Goal: Information Seeking & Learning: Learn about a topic

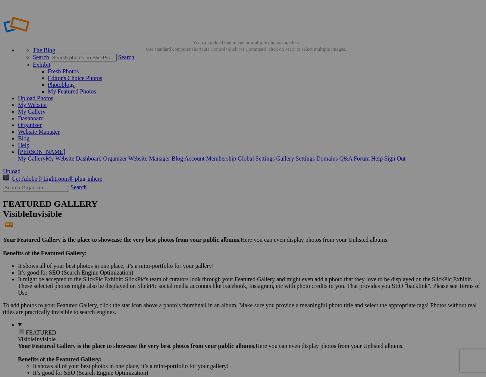
scroll to position [35, 0]
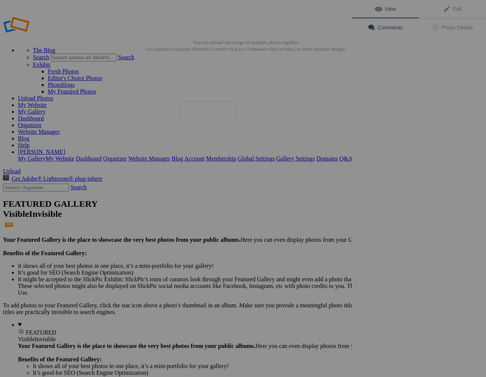
click at [206, 116] on img at bounding box center [208, 112] width 56 height 20
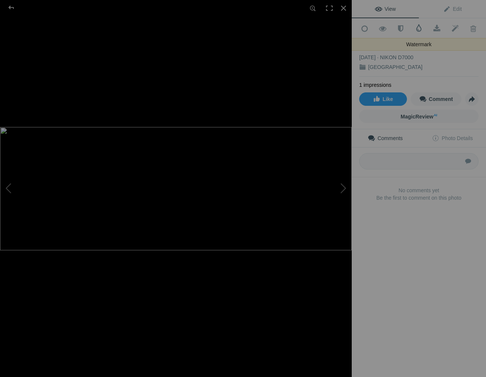
click at [419, 27] on span at bounding box center [418, 27] width 7 height 7
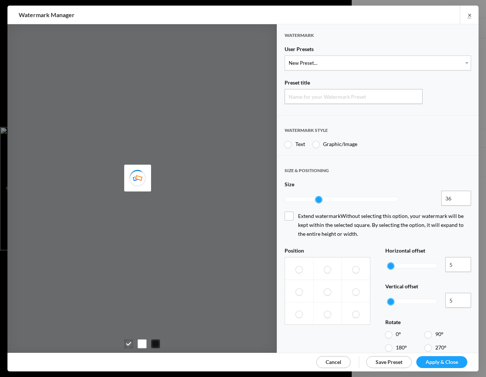
type input "Watermark-8/23/2025"
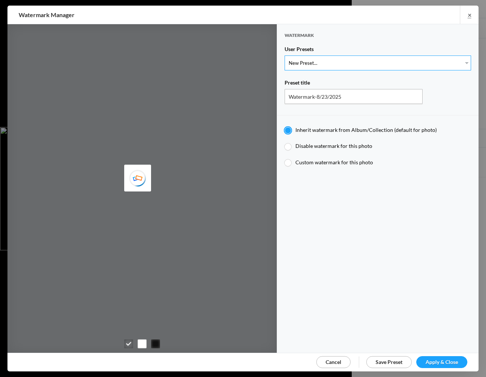
select select "1: Object"
type input "Watermark-7/22/2025"
type input "Jim Liskovec"
radio input "false"
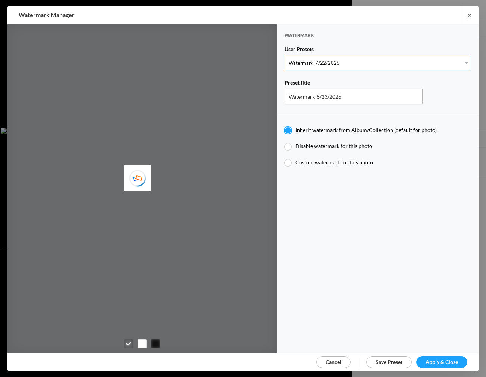
radio input "true"
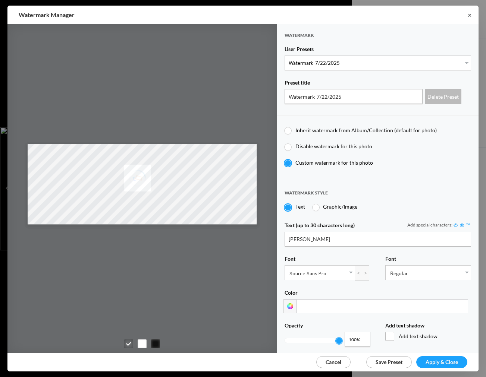
drag, startPoint x: 437, startPoint y: 361, endPoint x: 435, endPoint y: 357, distance: 4.0
click at [436, 361] on span "Apply & Close" at bounding box center [441, 362] width 32 height 6
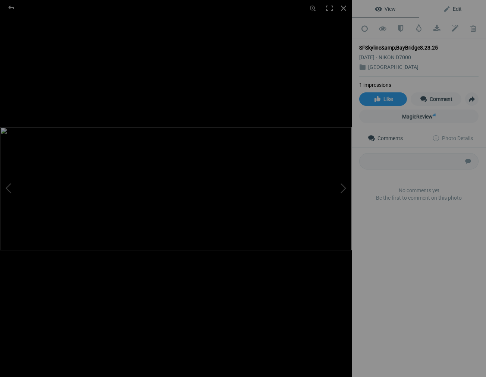
click at [456, 9] on span "Edit" at bounding box center [452, 9] width 19 height 6
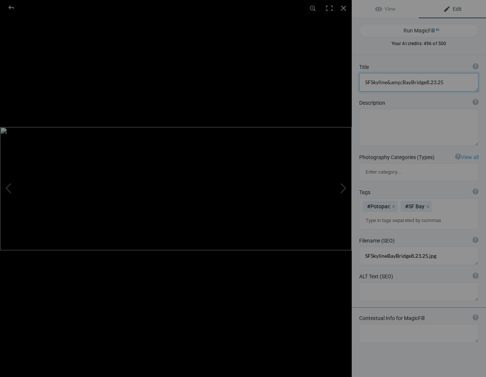
drag, startPoint x: 444, startPoint y: 82, endPoint x: 375, endPoint y: 78, distance: 69.8
click at [375, 78] on textarea at bounding box center [418, 82] width 119 height 19
type textarea "Oakland Bay Bridge and San Francisco Skyline"
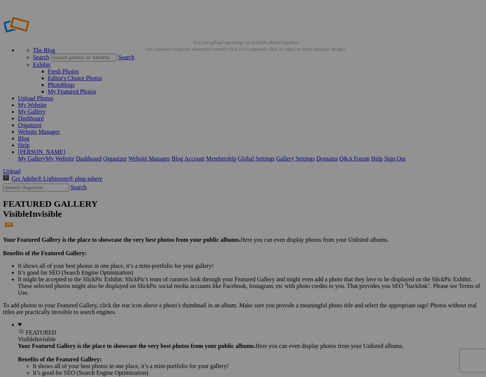
scroll to position [35, 0]
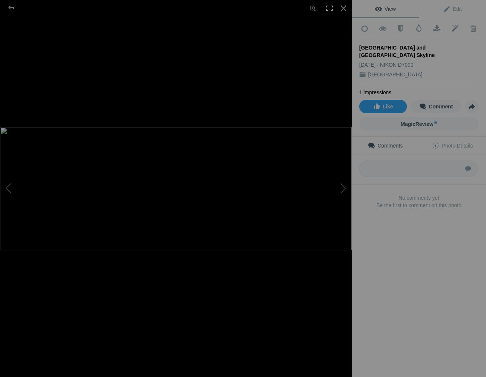
click at [329, 7] on div at bounding box center [329, 8] width 16 height 16
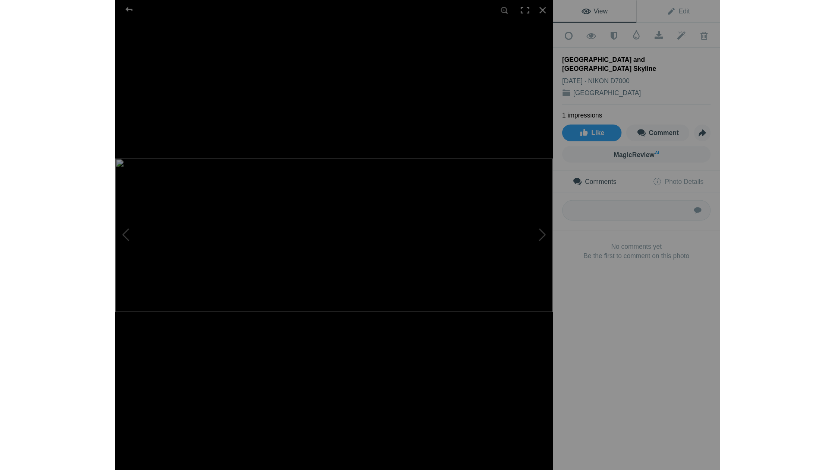
scroll to position [0, 0]
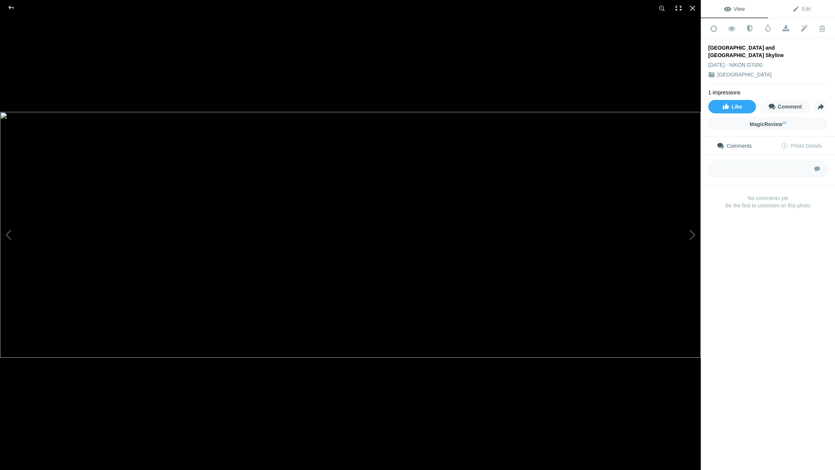
click at [485, 7] on div at bounding box center [678, 8] width 16 height 16
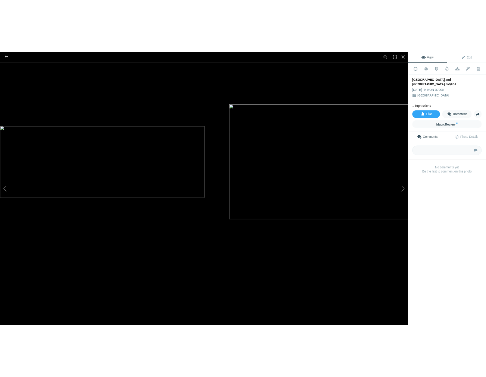
scroll to position [35, 0]
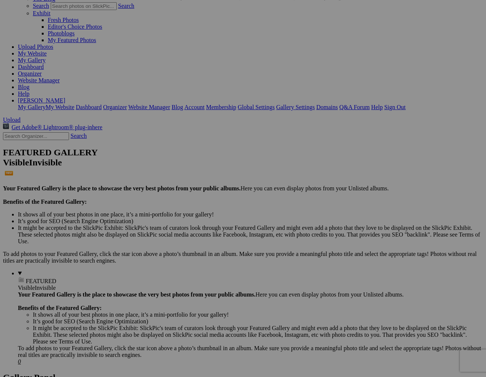
scroll to position [51, 0]
drag, startPoint x: 266, startPoint y: 71, endPoint x: 246, endPoint y: 248, distance: 178.5
drag, startPoint x: 411, startPoint y: 73, endPoint x: 369, endPoint y: 155, distance: 91.7
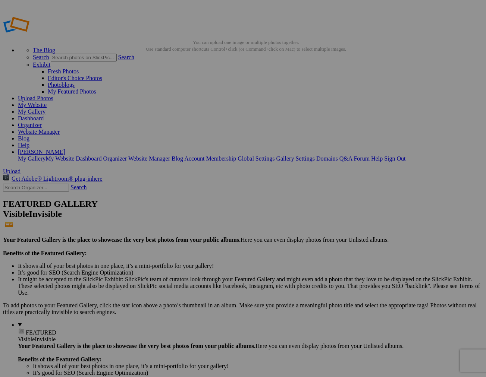
scroll to position [0, 0]
click at [42, 122] on link "Organizer" at bounding box center [30, 125] width 24 height 6
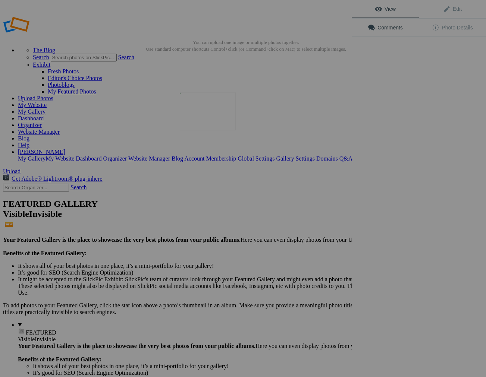
click at [213, 117] on img at bounding box center [208, 111] width 56 height 38
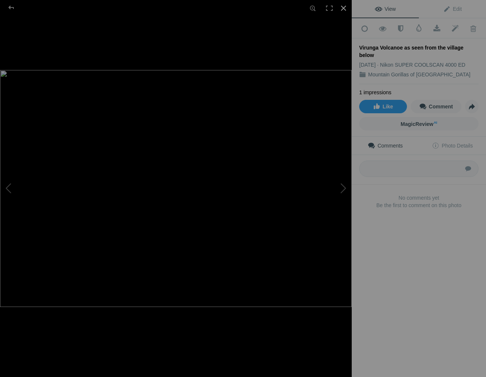
click at [343, 6] on div at bounding box center [343, 8] width 16 height 16
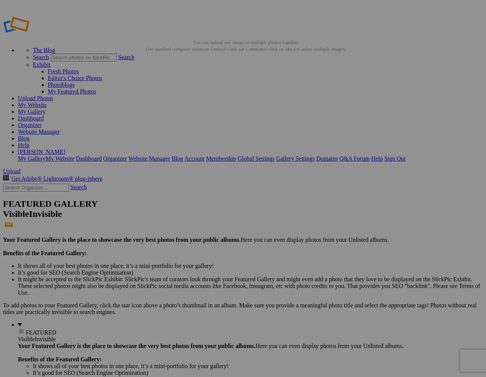
click at [45, 108] on link "My Gallery" at bounding box center [32, 111] width 28 height 6
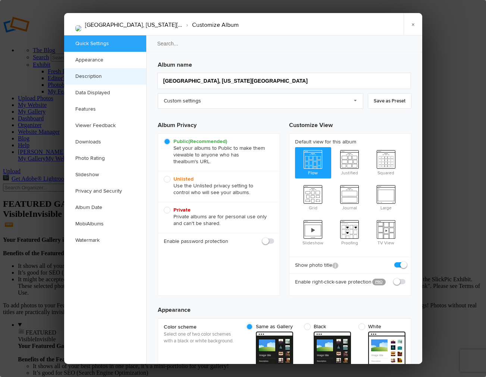
click at [90, 76] on link "Description" at bounding box center [105, 76] width 82 height 16
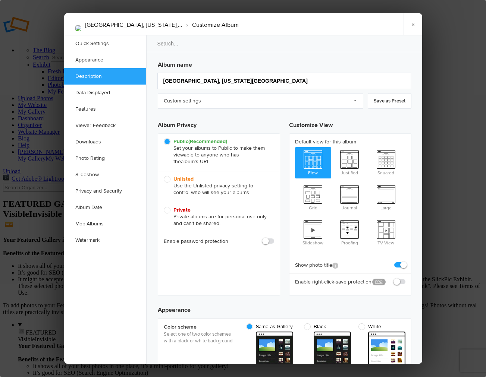
scroll to position [579, 0]
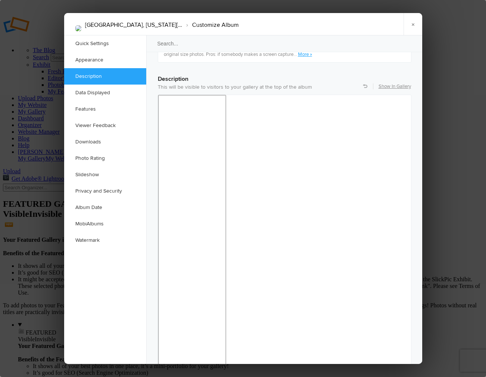
drag, startPoint x: 265, startPoint y: 453, endPoint x: 350, endPoint y: 483, distance: 90.5
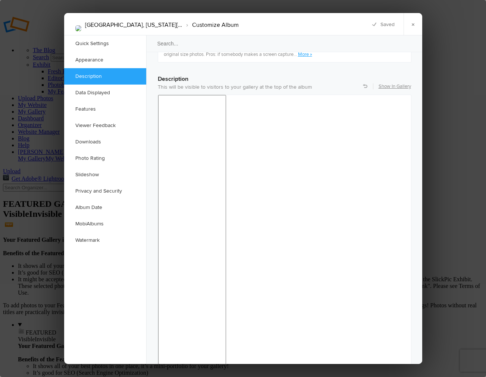
drag, startPoint x: 221, startPoint y: 452, endPoint x: 244, endPoint y: 476, distance: 32.9
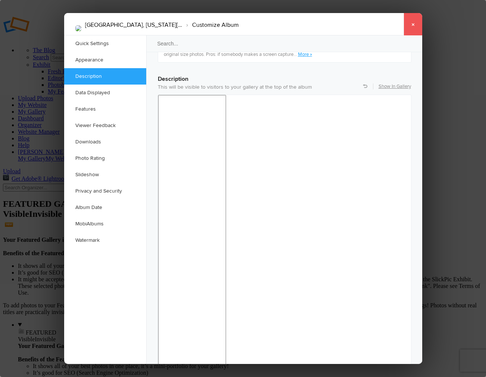
click at [413, 23] on link "×" at bounding box center [412, 24] width 19 height 22
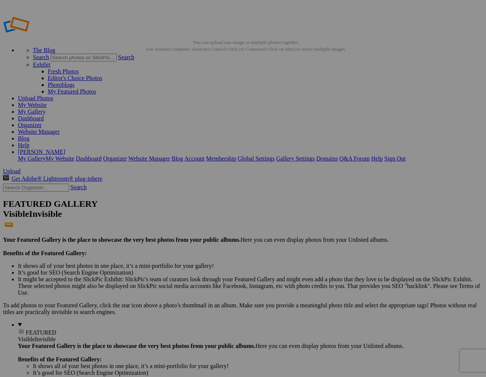
scroll to position [3, 0]
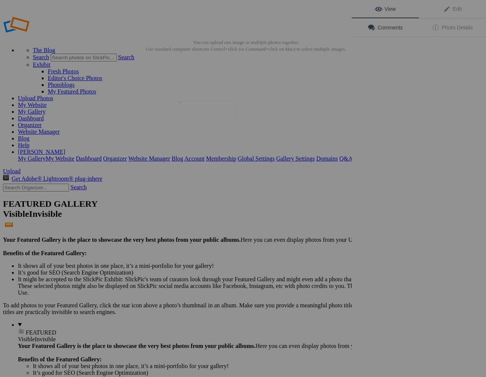
click at [209, 116] on img at bounding box center [208, 112] width 56 height 20
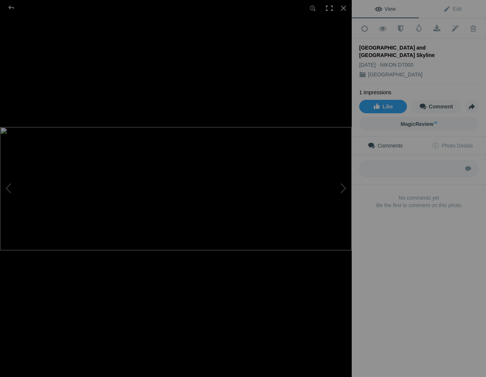
click at [331, 9] on div at bounding box center [329, 8] width 16 height 16
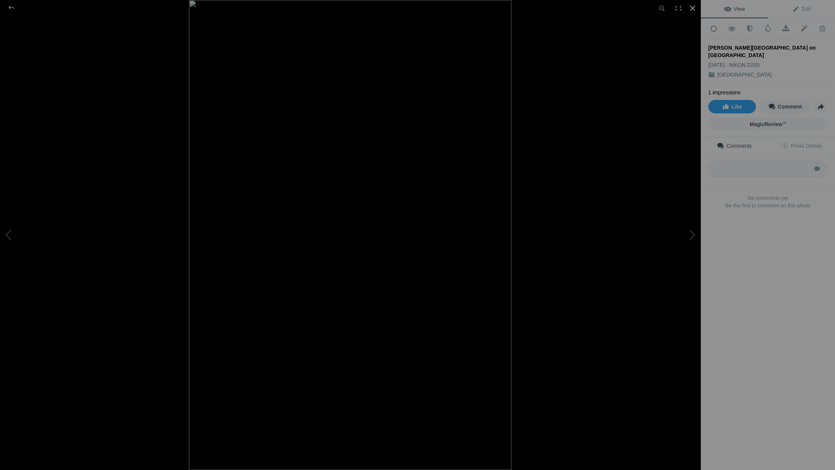
click at [485, 7] on div at bounding box center [692, 8] width 16 height 16
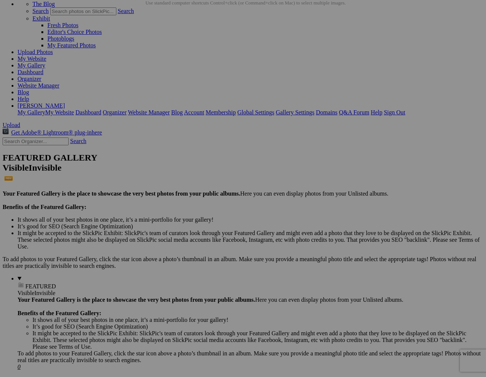
scroll to position [46, 0]
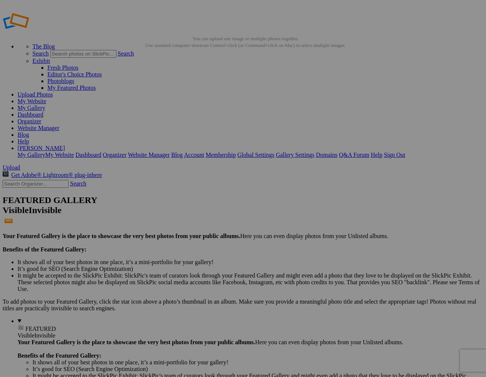
scroll to position [4, 0]
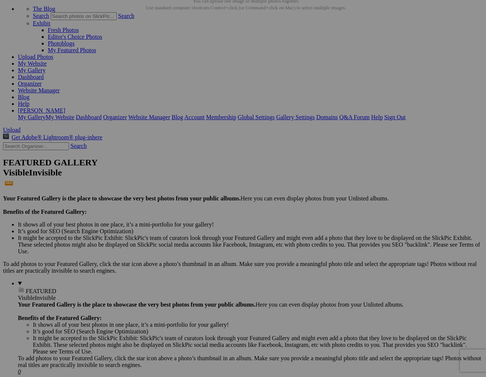
scroll to position [41, 0]
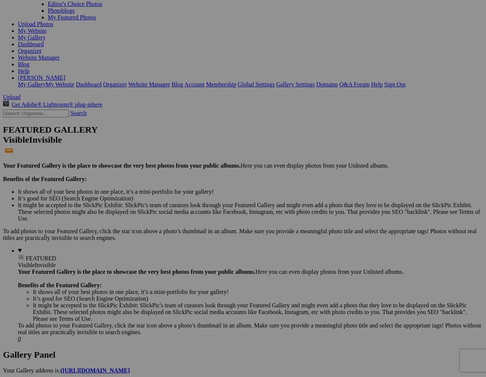
scroll to position [73, 0]
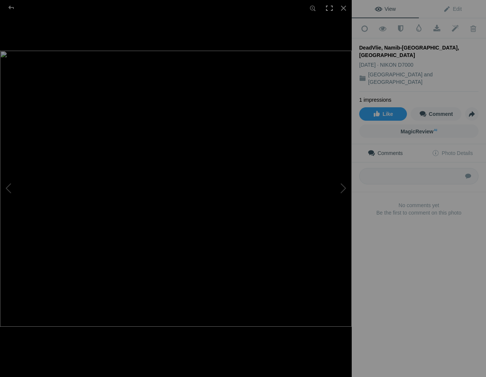
click at [328, 8] on div at bounding box center [329, 8] width 16 height 16
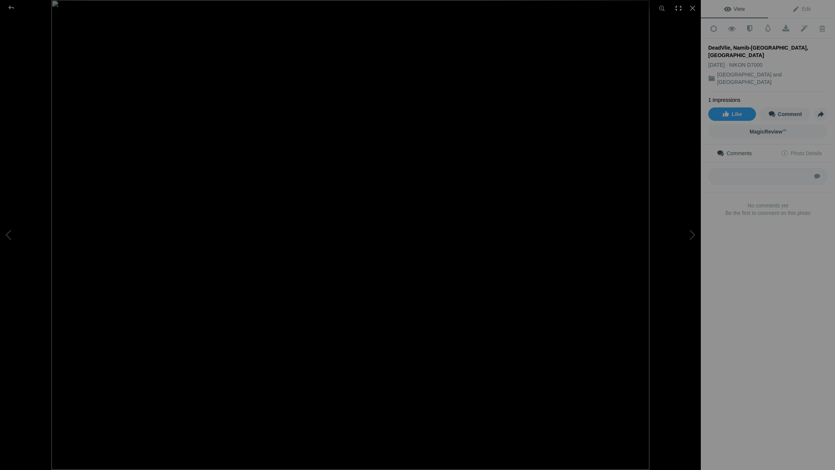
click at [485, 7] on div at bounding box center [678, 8] width 16 height 16
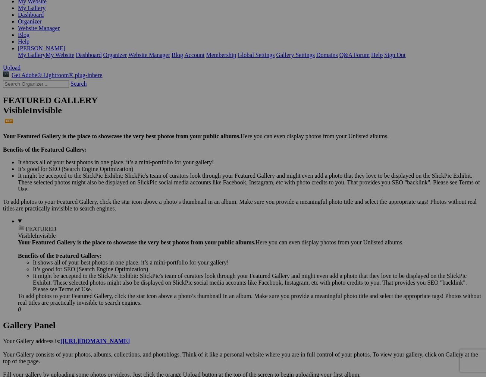
scroll to position [102, 0]
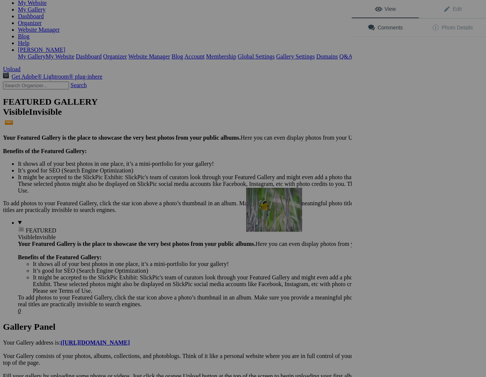
click at [283, 207] on img at bounding box center [274, 210] width 56 height 44
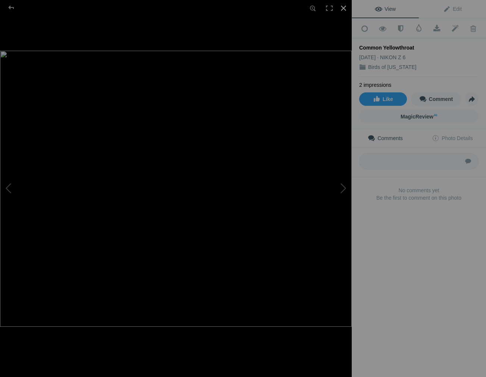
click at [343, 7] on div at bounding box center [343, 8] width 16 height 16
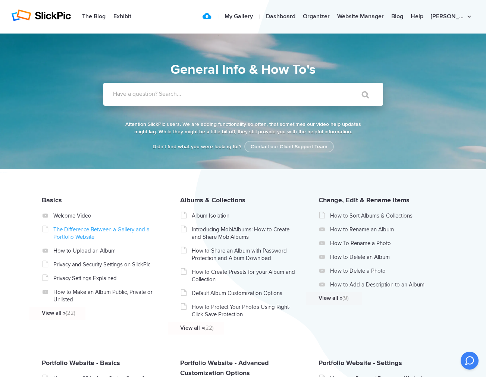
click at [115, 231] on link "The Difference Between a Gallery and a Portfolio Website" at bounding box center [105, 233] width 105 height 15
click at [104, 282] on link "Privacy Settings Explained" at bounding box center [105, 278] width 105 height 7
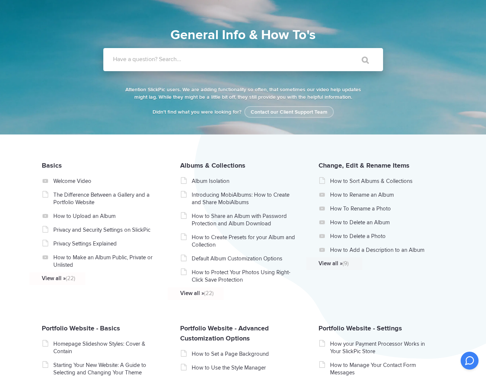
scroll to position [37, 0]
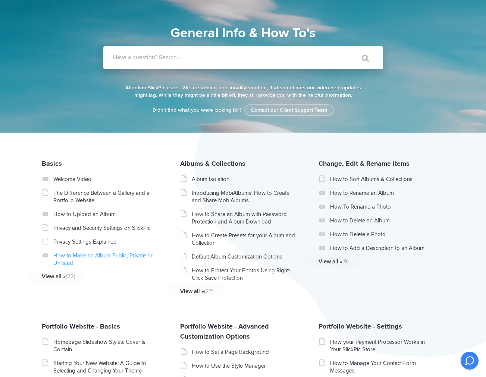
click at [83, 258] on link "How to Make an Album Public, Private or Unlisted" at bounding box center [105, 259] width 105 height 15
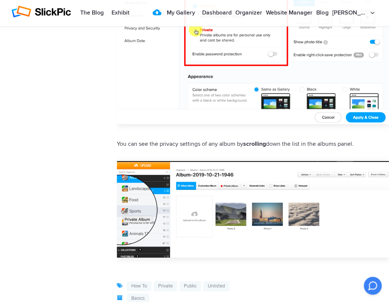
scroll to position [1201, 0]
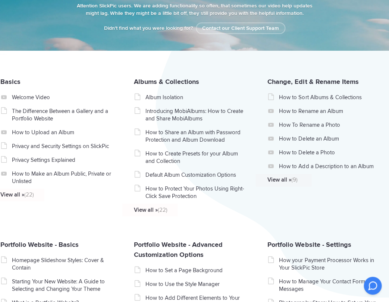
scroll to position [118, 0]
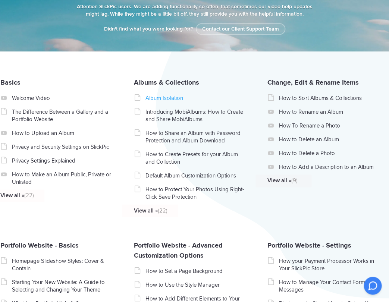
click at [157, 100] on link "Album Isolation" at bounding box center [196, 97] width 102 height 7
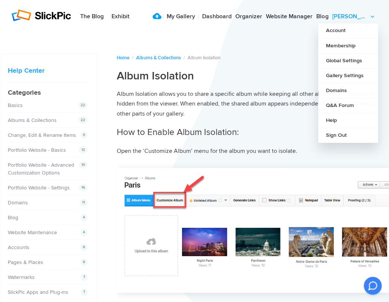
click at [371, 16] on link "[PERSON_NAME]" at bounding box center [354, 16] width 48 height 15
